Goal: Communication & Community: Answer question/provide support

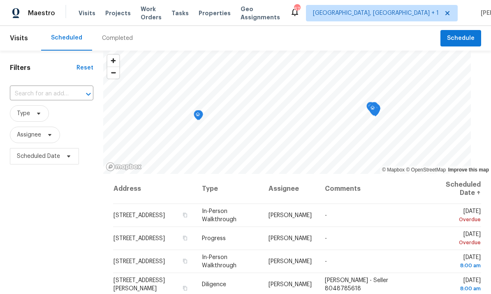
click at [111, 12] on span "Projects" at bounding box center [118, 13] width 26 height 8
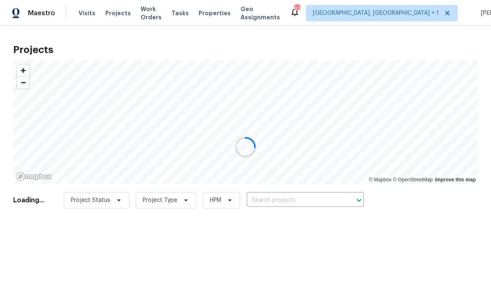
click at [279, 197] on div at bounding box center [245, 147] width 491 height 294
click at [286, 200] on div at bounding box center [245, 147] width 491 height 294
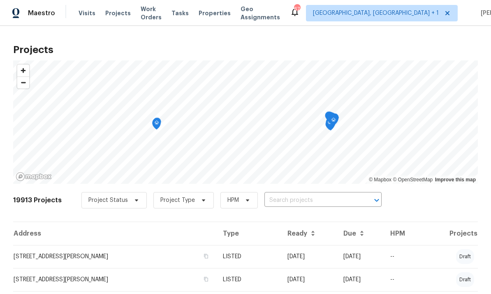
click at [287, 204] on input "text" at bounding box center [312, 200] width 94 height 13
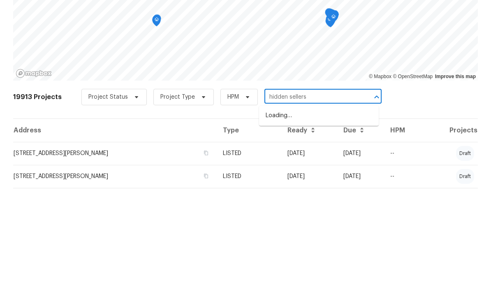
scroll to position [31, 0]
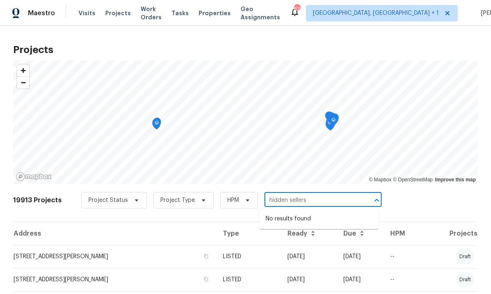
click at [316, 194] on input "hidden sellers" at bounding box center [312, 200] width 94 height 13
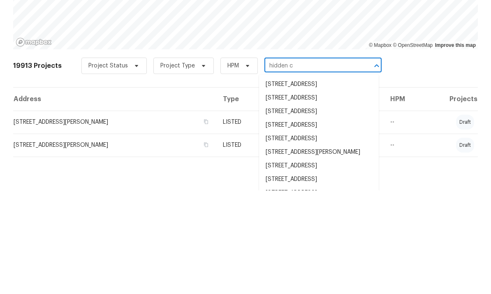
type input "hidden ce"
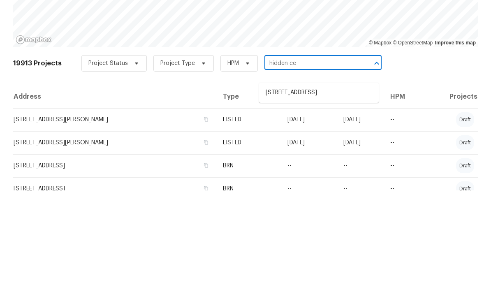
scroll to position [35, 0]
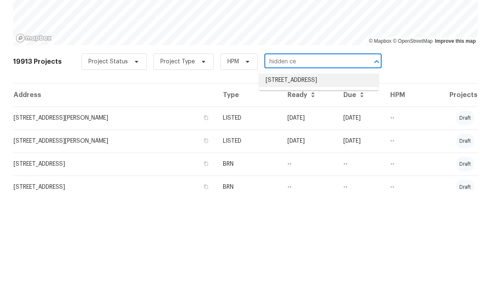
click at [327, 177] on li "517 Hidden Cellars Dr, Holly Springs, NC 27540" at bounding box center [319, 184] width 120 height 14
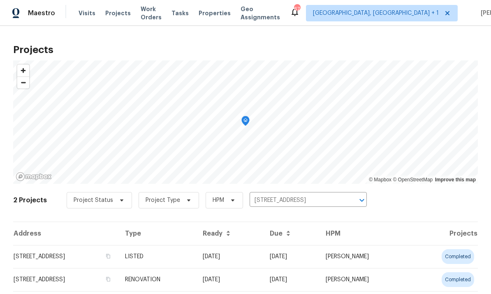
scroll to position [24, 0]
click at [118, 268] on td "517 Hidden Cellars Dr, Holly Springs, NC 27540" at bounding box center [65, 279] width 105 height 23
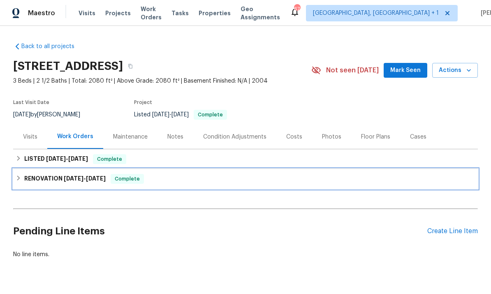
click at [82, 180] on span "3/28/25" at bounding box center [74, 179] width 20 height 6
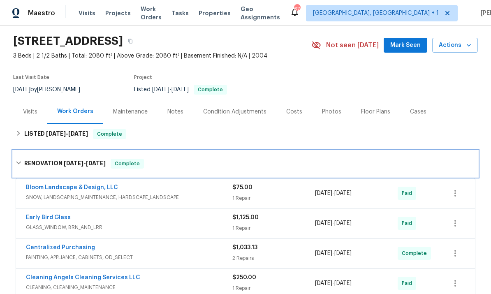
scroll to position [25, 0]
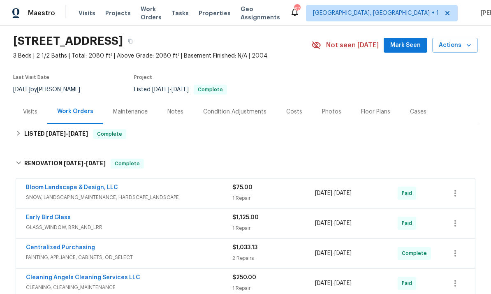
click at [175, 115] on div "Notes" at bounding box center [175, 112] width 16 height 8
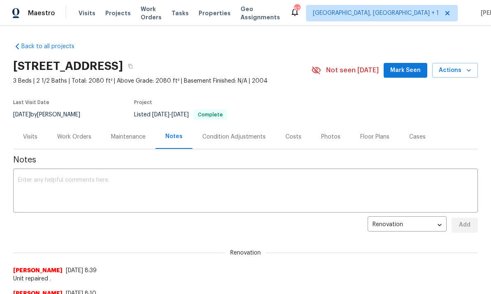
click at [74, 136] on div "Work Orders" at bounding box center [74, 137] width 34 height 8
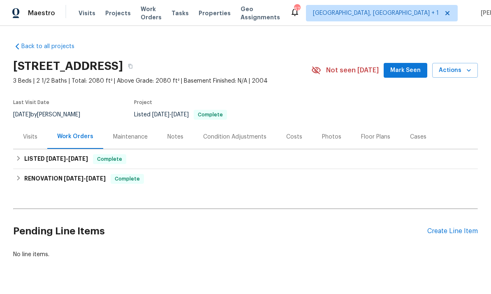
scroll to position [20, 0]
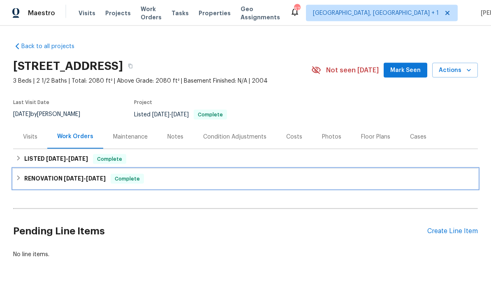
click at [58, 174] on h6 "RENOVATION 3/28/25 - 4/25/25" at bounding box center [64, 179] width 81 height 10
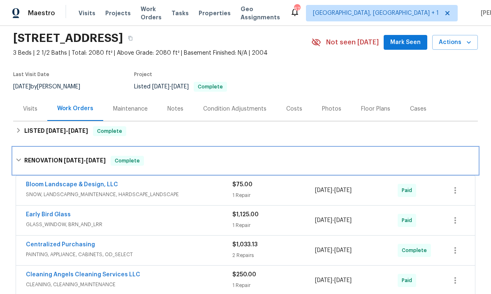
scroll to position [31, 0]
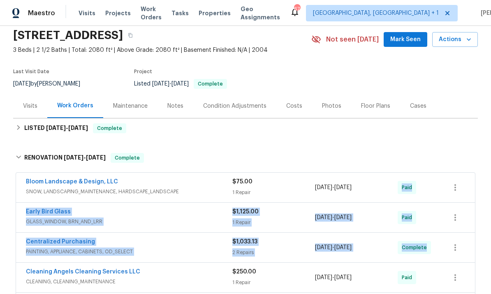
click at [471, 94] on div "Visits Work Orders Maintenance Notes Condition Adjustments Costs Photos Floor P…" at bounding box center [245, 106] width 465 height 25
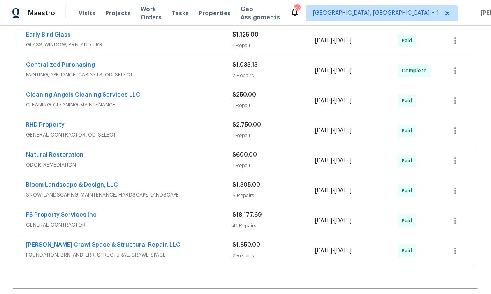
scroll to position [208, 0]
click at [131, 242] on link "Falcone Crawl Space & Structural Repair, LLC" at bounding box center [103, 245] width 155 height 6
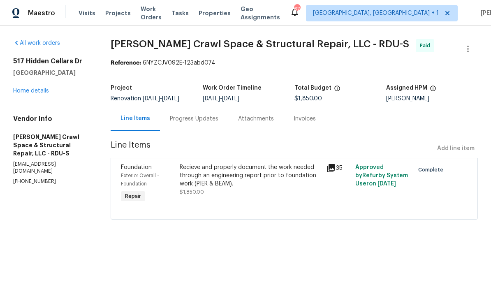
click at [37, 86] on div "517 Hidden Cellars Dr Holly Springs, NC 27540 Home details" at bounding box center [52, 76] width 78 height 38
click at [45, 90] on link "Home details" at bounding box center [31, 91] width 36 height 6
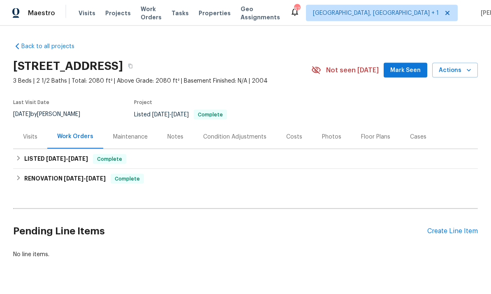
scroll to position [20, 0]
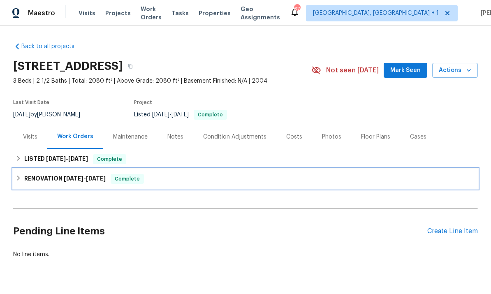
click at [75, 169] on div "RENOVATION 3/28/25 - 4/25/25 Complete" at bounding box center [245, 179] width 465 height 20
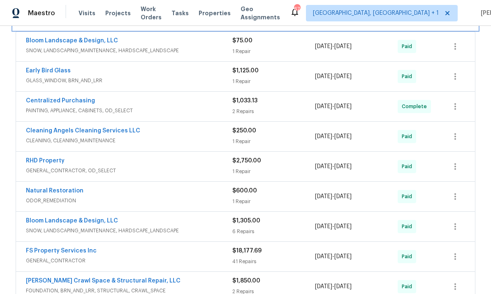
scroll to position [172, 0]
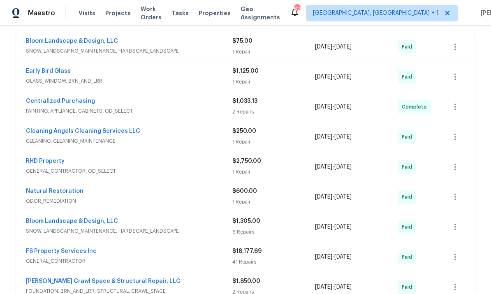
click at [67, 188] on link "Natural Restoration" at bounding box center [55, 191] width 58 height 6
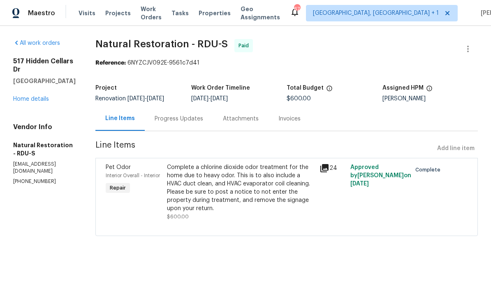
click at [35, 102] on link "Home details" at bounding box center [31, 99] width 36 height 6
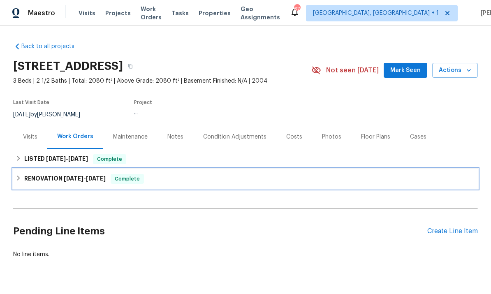
click at [42, 176] on h6 "RENOVATION 3/28/25 - 4/25/25" at bounding box center [64, 179] width 81 height 10
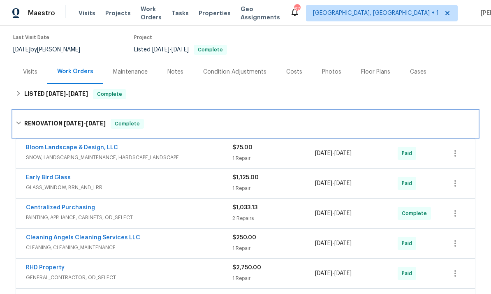
scroll to position [70, 0]
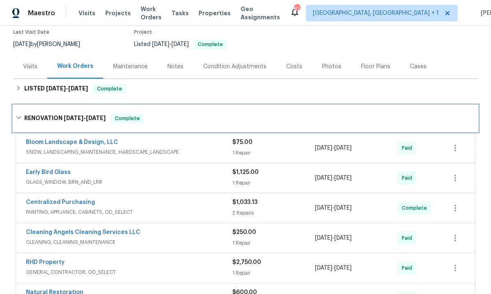
click at [18, 115] on div "RENOVATION 3/28/25 - 4/25/25 Complete" at bounding box center [246, 119] width 460 height 10
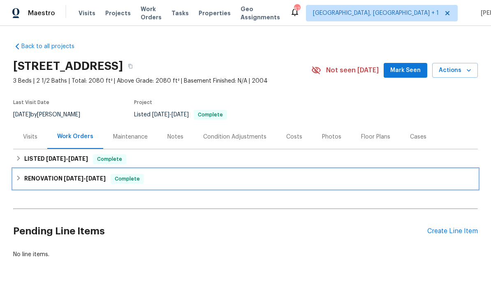
scroll to position [0, 0]
click at [68, 181] on span "3/28/25" at bounding box center [74, 179] width 20 height 6
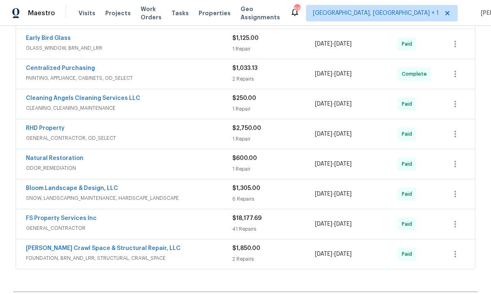
scroll to position [207, 0]
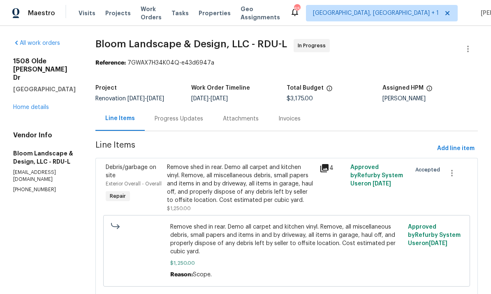
click at [39, 89] on div "1508 Olde McKenzie Dr Holly Springs, NC 27540 Home details" at bounding box center [44, 84] width 63 height 54
click at [42, 104] on link "Home details" at bounding box center [31, 107] width 36 height 6
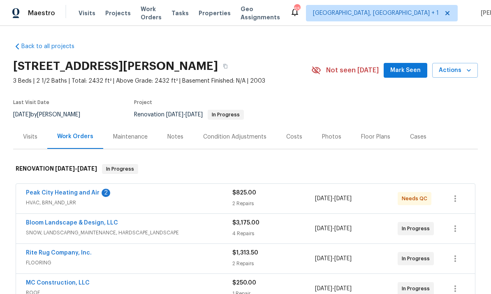
click at [122, 253] on div "Rite Rug Company, Inc." at bounding box center [129, 254] width 207 height 10
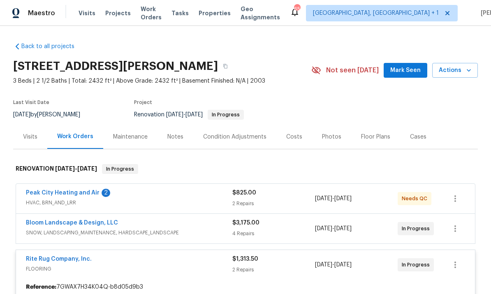
click at [293, 137] on div "Costs" at bounding box center [294, 137] width 16 height 8
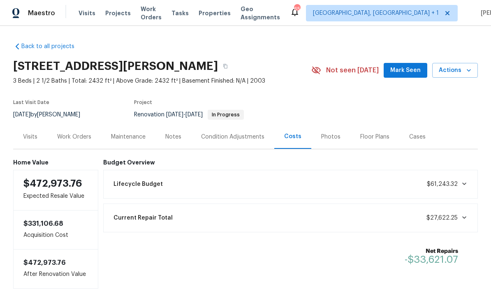
click at [66, 130] on div "Work Orders" at bounding box center [74, 137] width 54 height 24
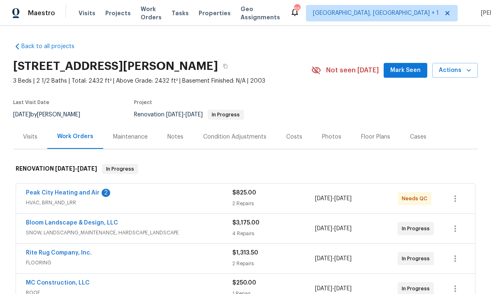
click at [70, 195] on link "Peak City Heating and Air" at bounding box center [63, 193] width 74 height 6
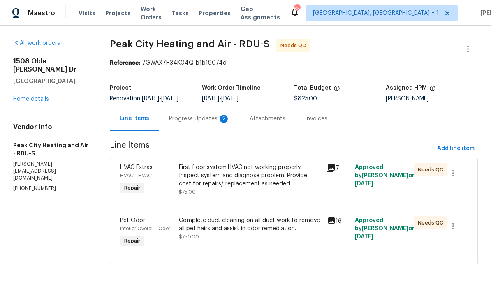
click at [40, 96] on link "Home details" at bounding box center [31, 99] width 36 height 6
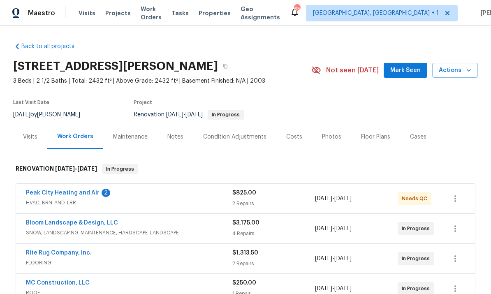
click at [176, 136] on div "Notes" at bounding box center [175, 137] width 16 height 8
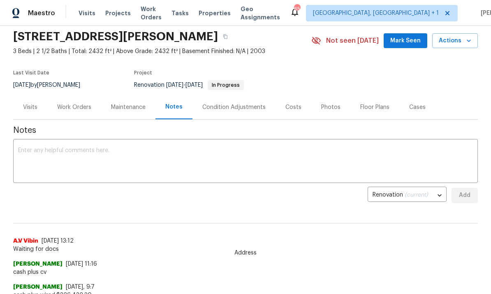
scroll to position [30, 0]
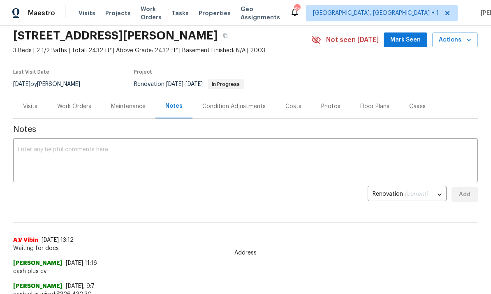
click at [60, 151] on textarea at bounding box center [245, 161] width 455 height 29
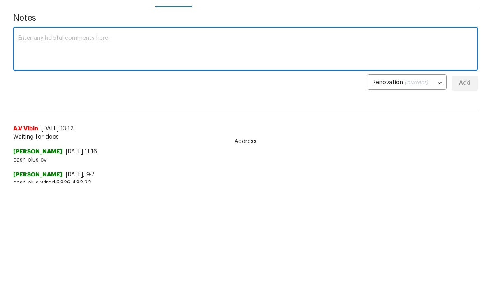
type textarea "Q"
click at [228, 147] on textarea "We have other issues here and once we can get exterior and interior clean up mo…" at bounding box center [245, 161] width 455 height 29
click at [245, 147] on textarea "We have other issues here and once we can get exterior and interior clean up mo…" at bounding box center [245, 161] width 455 height 29
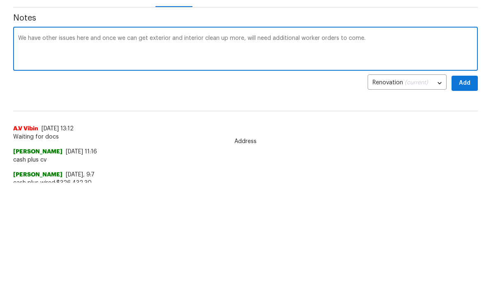
click at [364, 147] on textarea "We have other issues here and once we can get exterior and interior clean up mo…" at bounding box center [245, 161] width 455 height 29
type textarea "We have other issues here and once we can get exterior and interior clean up mo…"
click at [466, 190] on span "Add" at bounding box center [464, 195] width 13 height 10
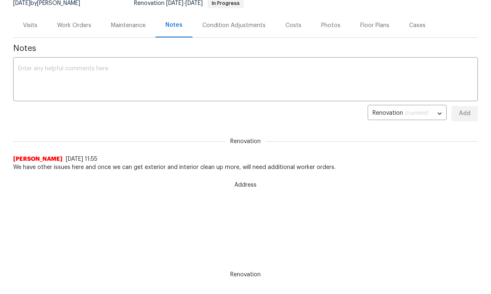
scroll to position [0, 0]
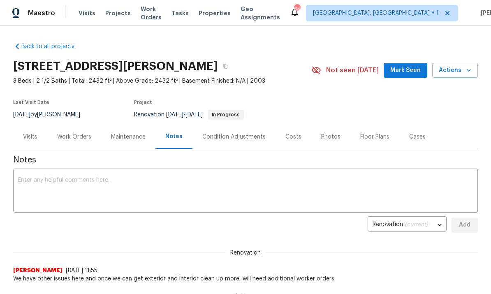
click at [79, 136] on div "Work Orders" at bounding box center [74, 137] width 34 height 8
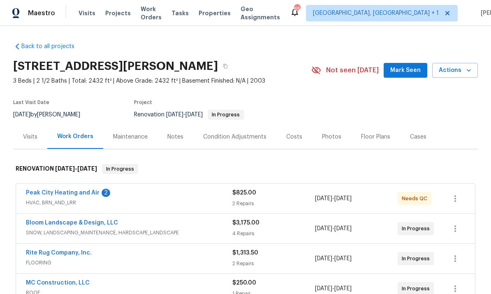
click at [79, 136] on div "Work Orders" at bounding box center [75, 136] width 36 height 8
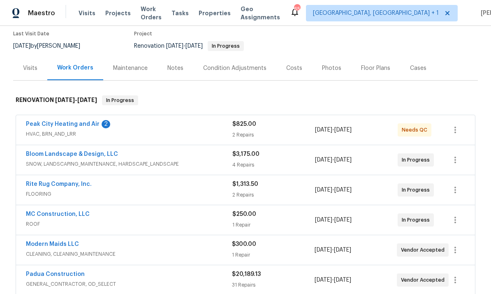
scroll to position [68, 0]
click at [68, 217] on link "MC Construction, LLC" at bounding box center [58, 215] width 64 height 6
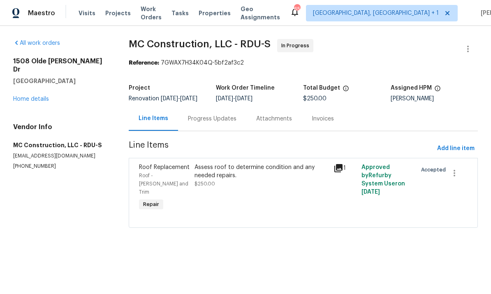
click at [214, 123] on div "Progress Updates" at bounding box center [212, 119] width 49 height 8
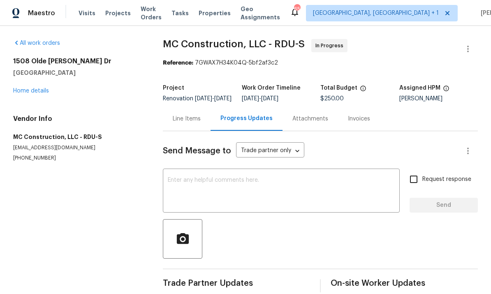
scroll to position [18, 0]
click at [195, 177] on textarea at bounding box center [281, 191] width 227 height 29
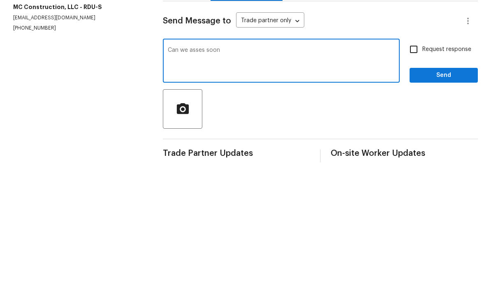
type textarea "Can we asses soon"
click at [420, 171] on input "Request response" at bounding box center [413, 179] width 17 height 17
checkbox input "true"
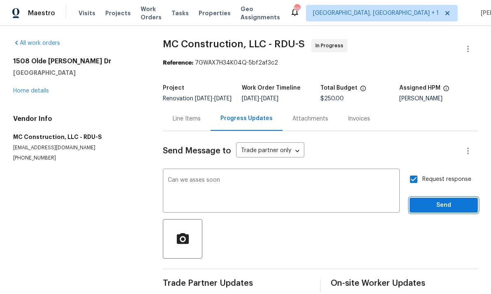
click at [440, 200] on span "Send" at bounding box center [443, 205] width 55 height 10
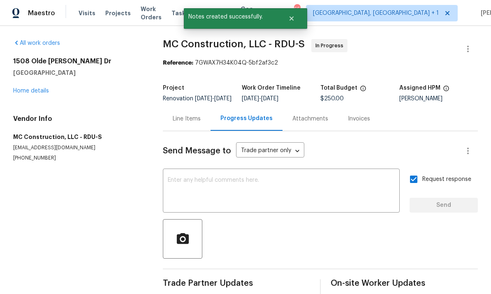
scroll to position [0, 0]
click at [188, 178] on textarea at bounding box center [281, 191] width 227 height 29
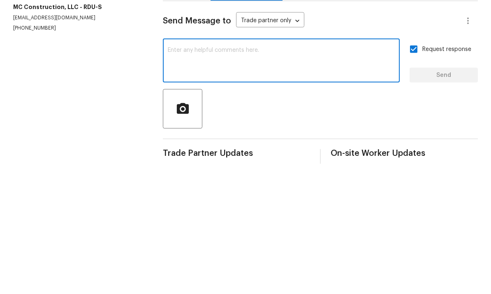
scroll to position [0, 0]
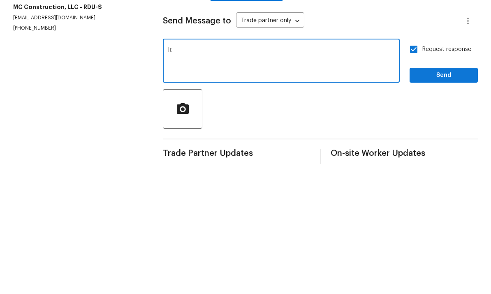
type textarea "I"
